Goal: Information Seeking & Learning: Learn about a topic

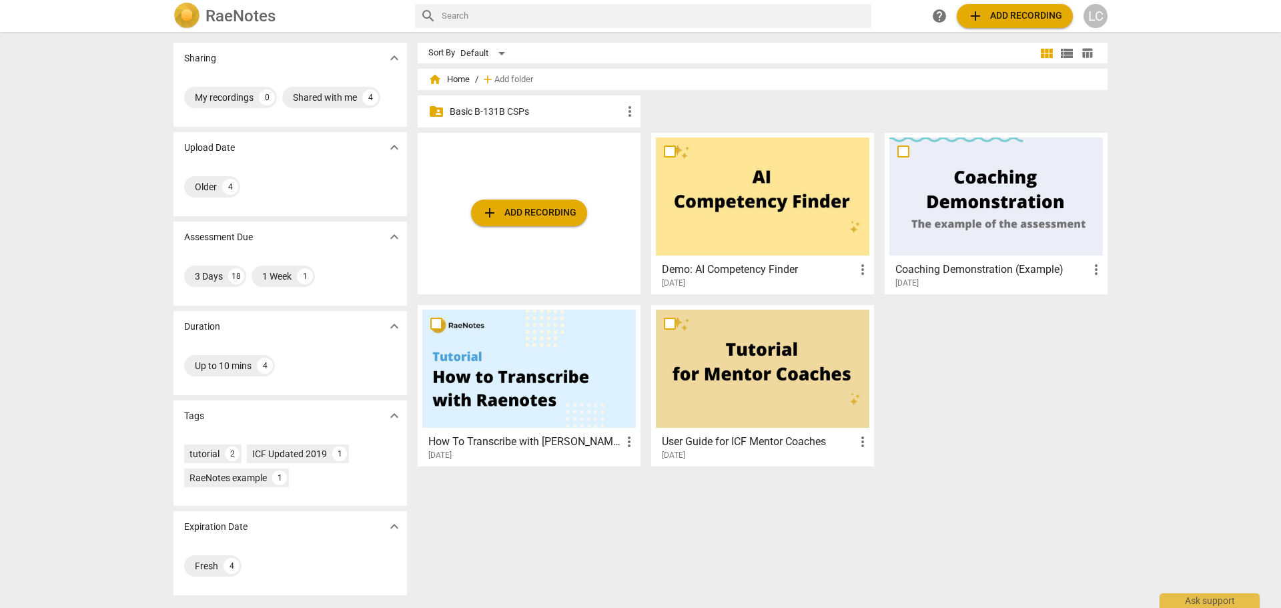
click at [478, 107] on p "Basic B-131B CSPs" at bounding box center [536, 112] width 172 height 14
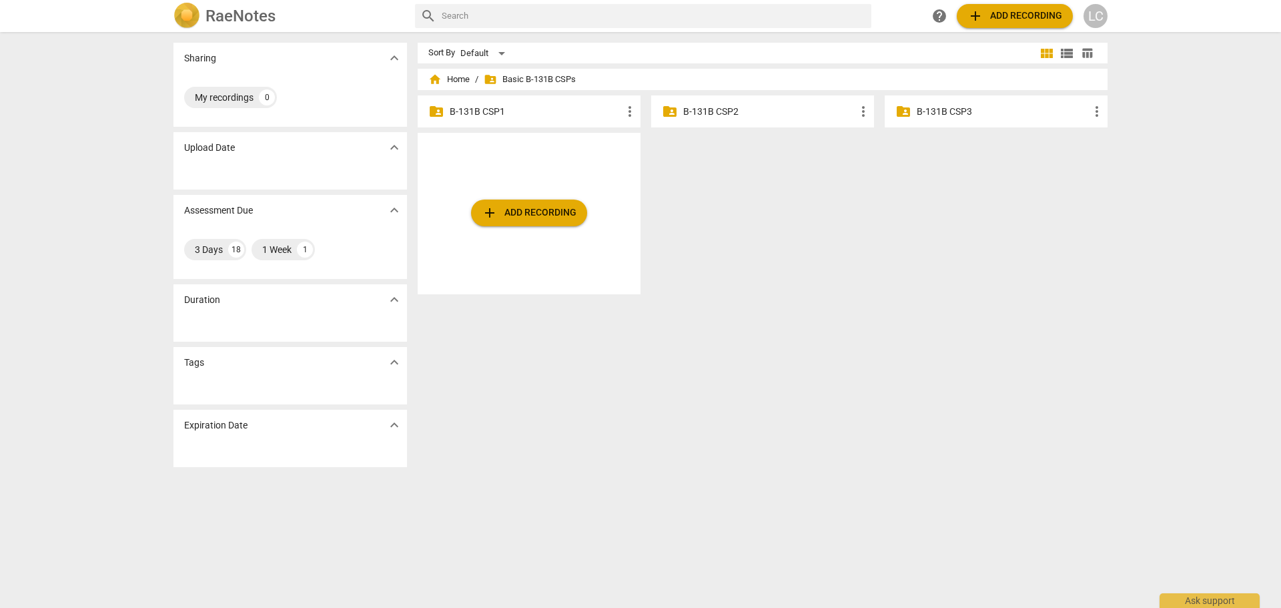
click at [473, 109] on p "B-131B CSP1" at bounding box center [536, 112] width 172 height 14
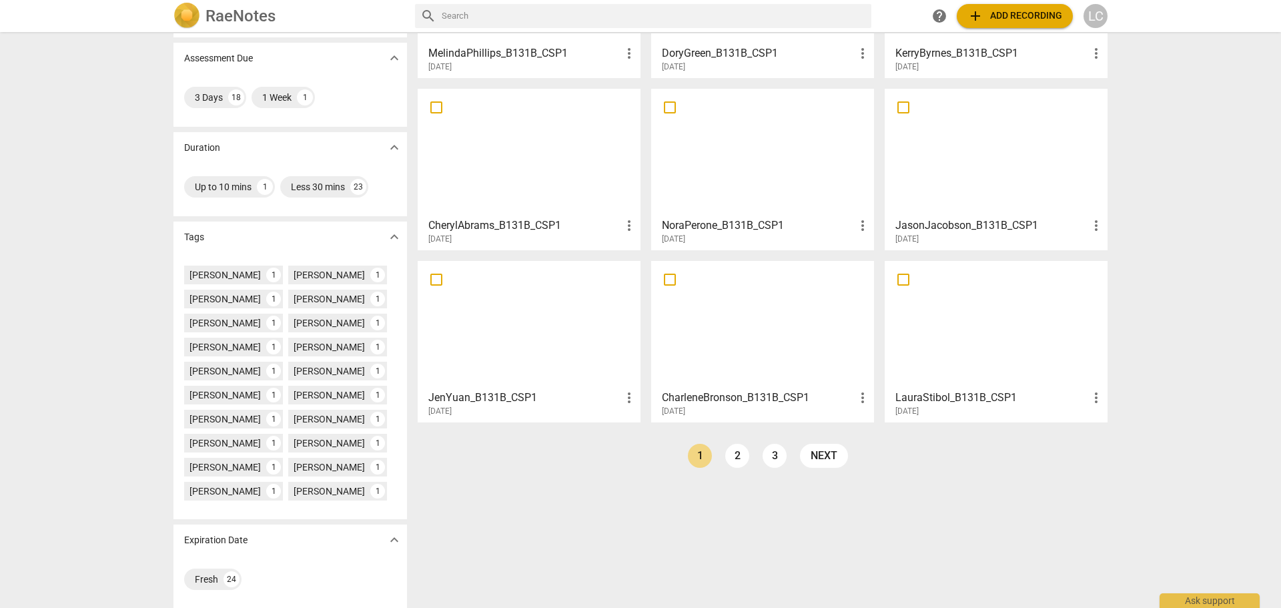
scroll to position [185, 0]
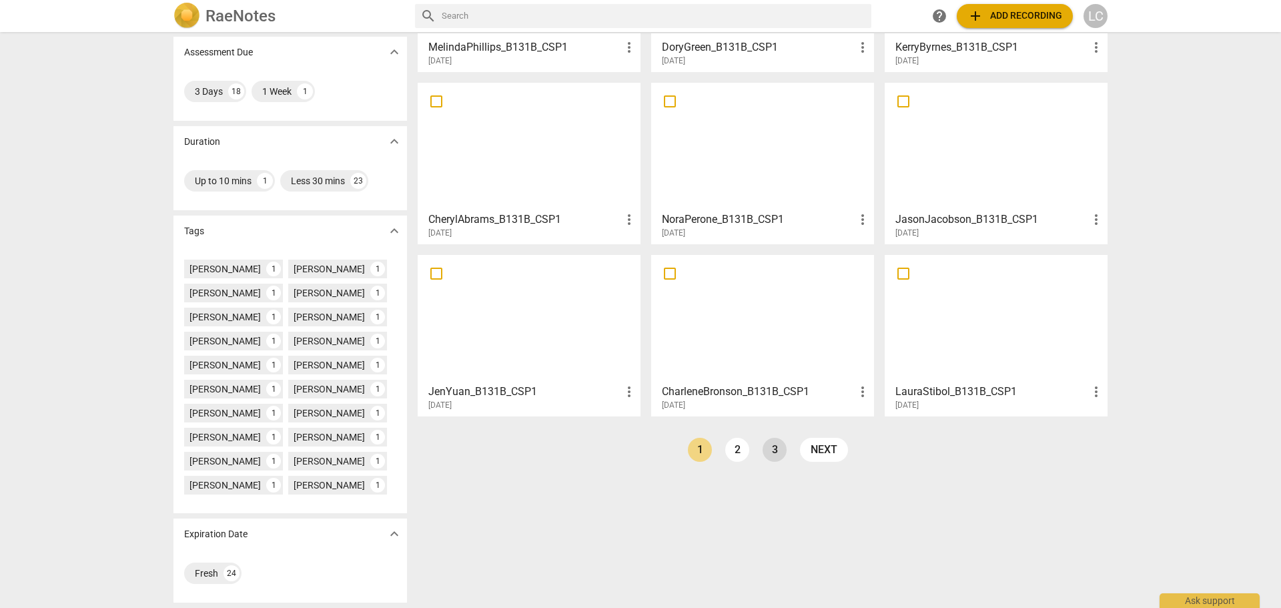
click at [769, 444] on link "3" at bounding box center [775, 450] width 24 height 24
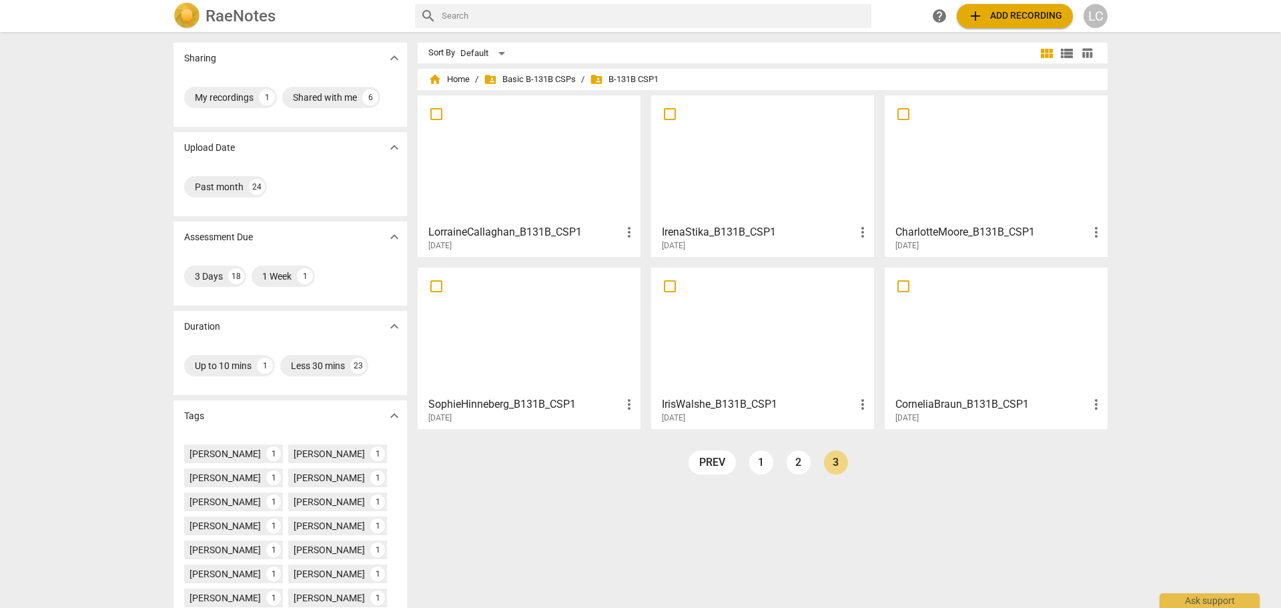
click at [521, 155] on div at bounding box center [529, 159] width 214 height 118
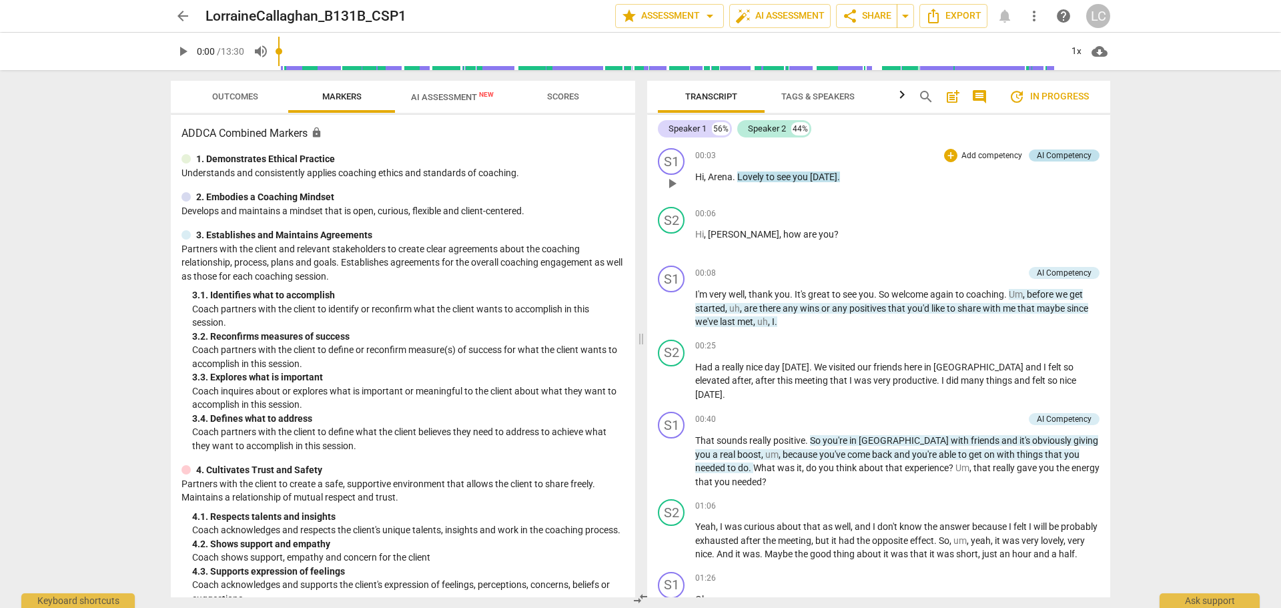
click at [1070, 155] on div "AI Competency" at bounding box center [1064, 155] width 55 height 12
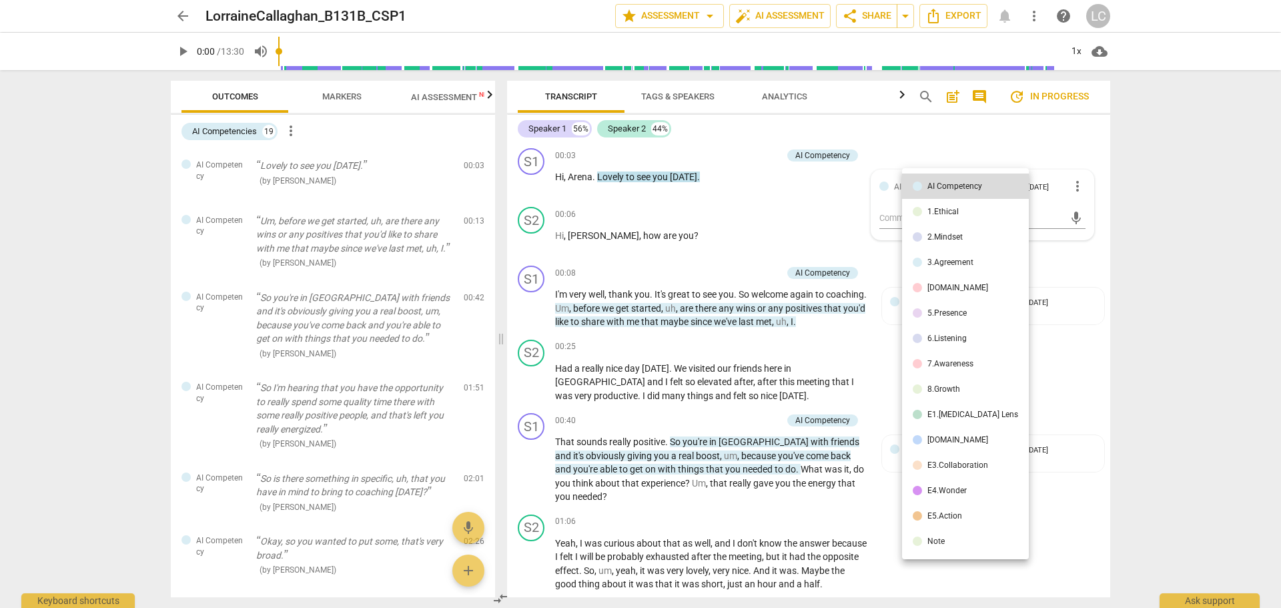
click at [1060, 144] on div at bounding box center [640, 304] width 1281 height 608
